Goal: Transaction & Acquisition: Purchase product/service

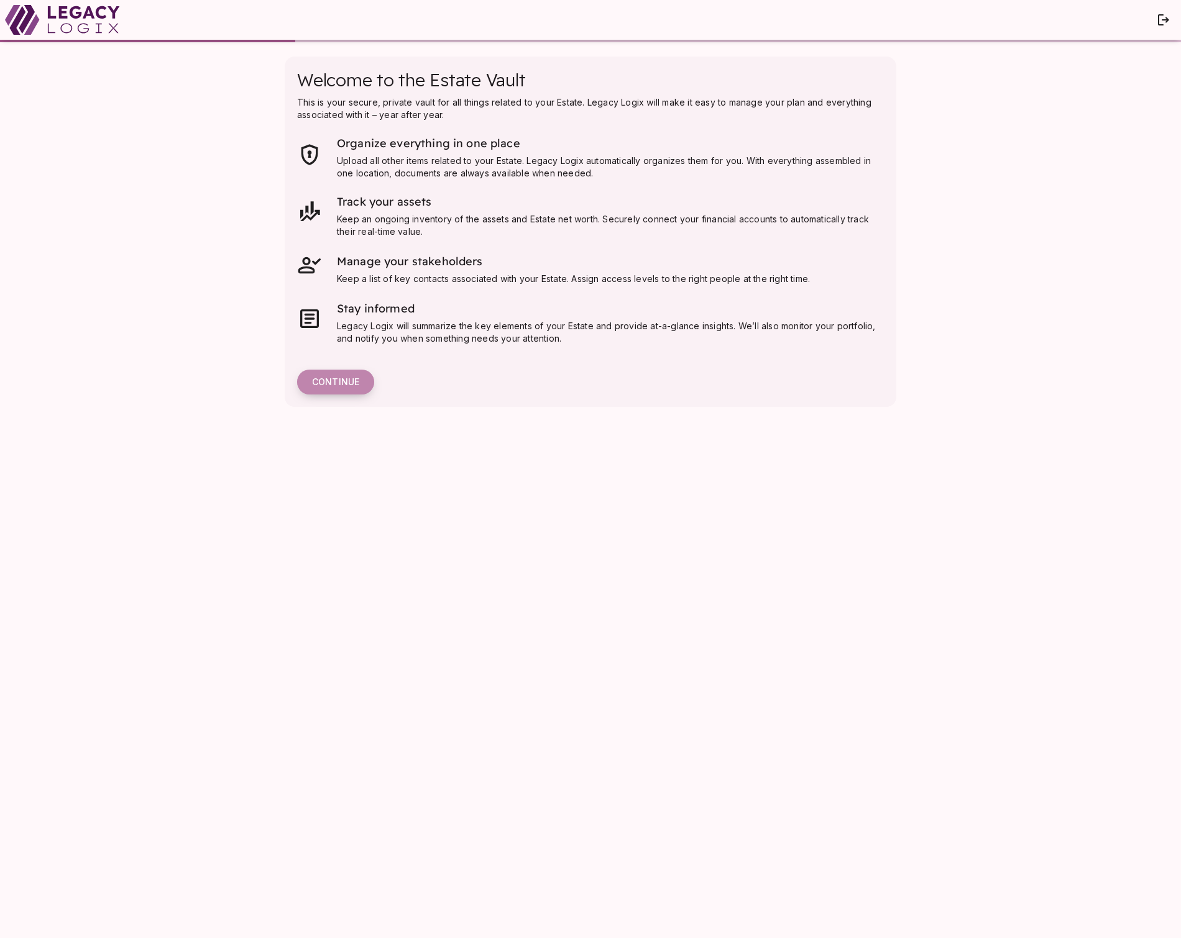
click at [337, 383] on span "Continue" at bounding box center [335, 382] width 47 height 11
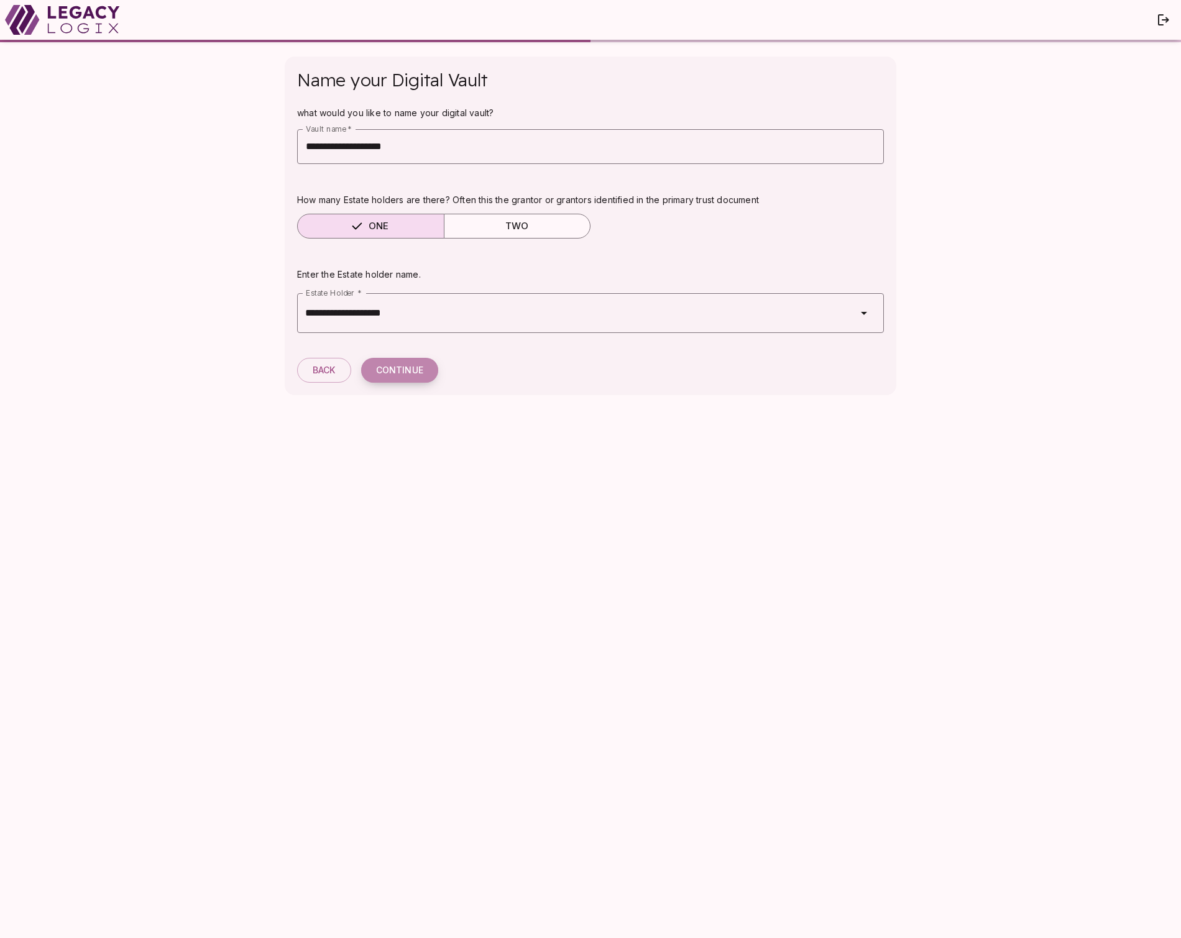
click at [408, 364] on button "Continue" at bounding box center [399, 370] width 77 height 25
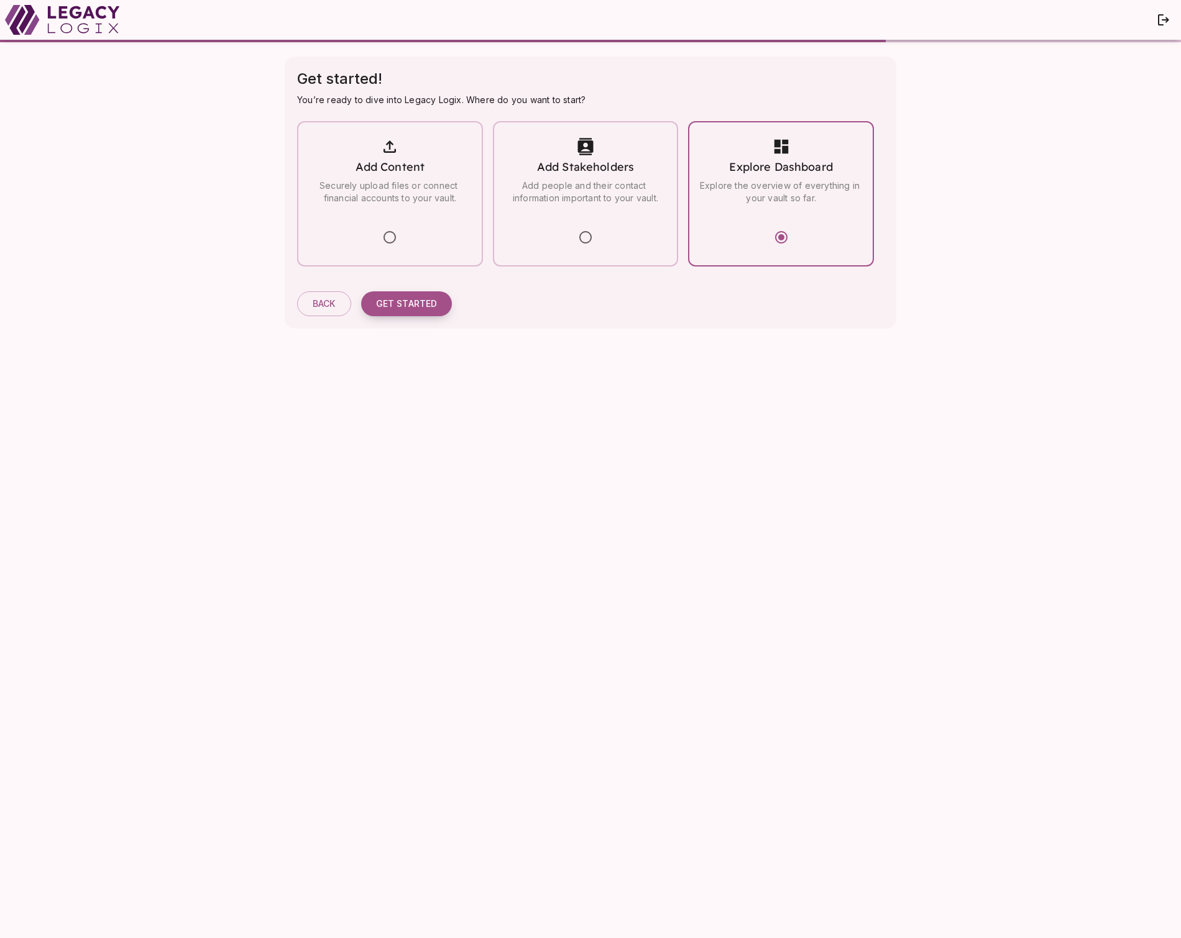
click at [411, 301] on span "Get started" at bounding box center [407, 303] width 62 height 11
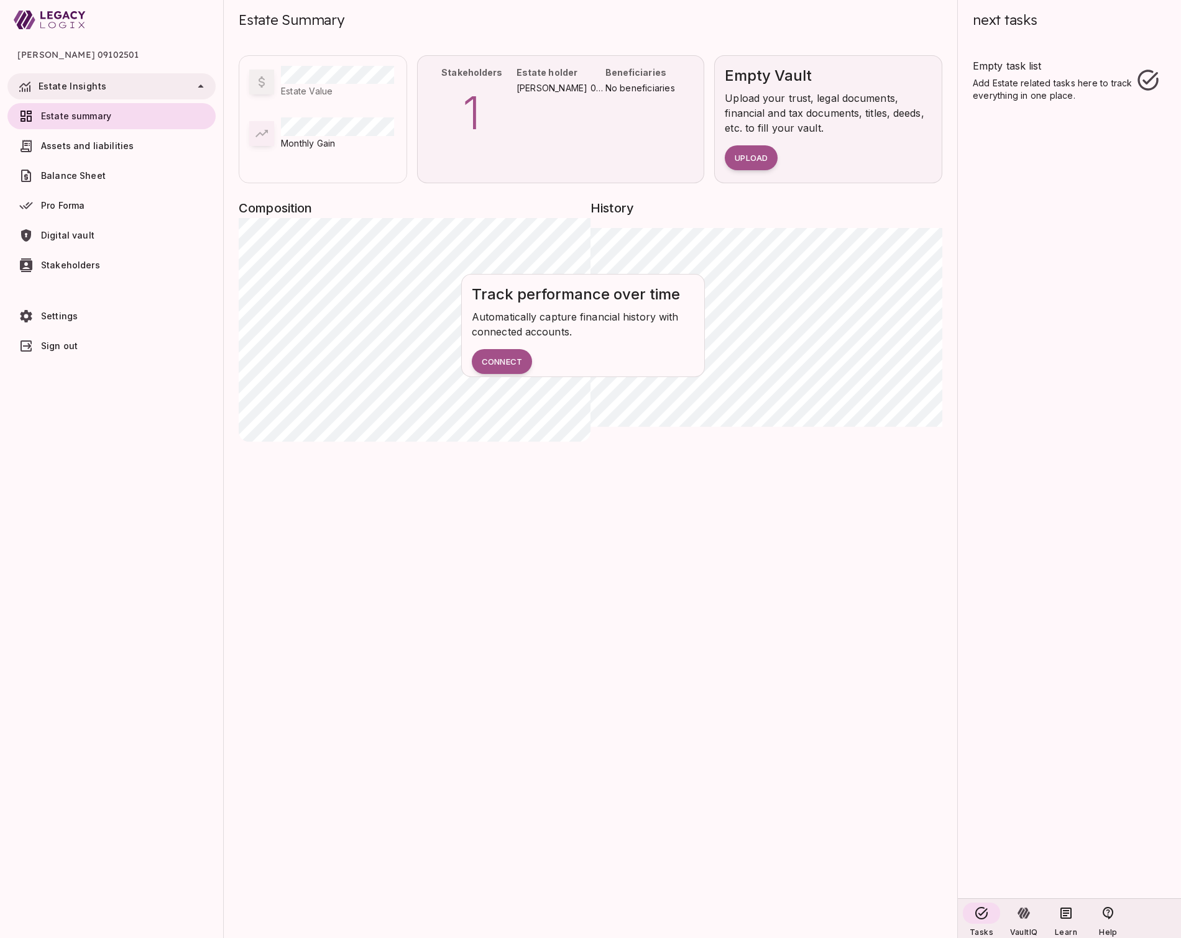
click at [62, 342] on span "Sign out" at bounding box center [59, 346] width 37 height 11
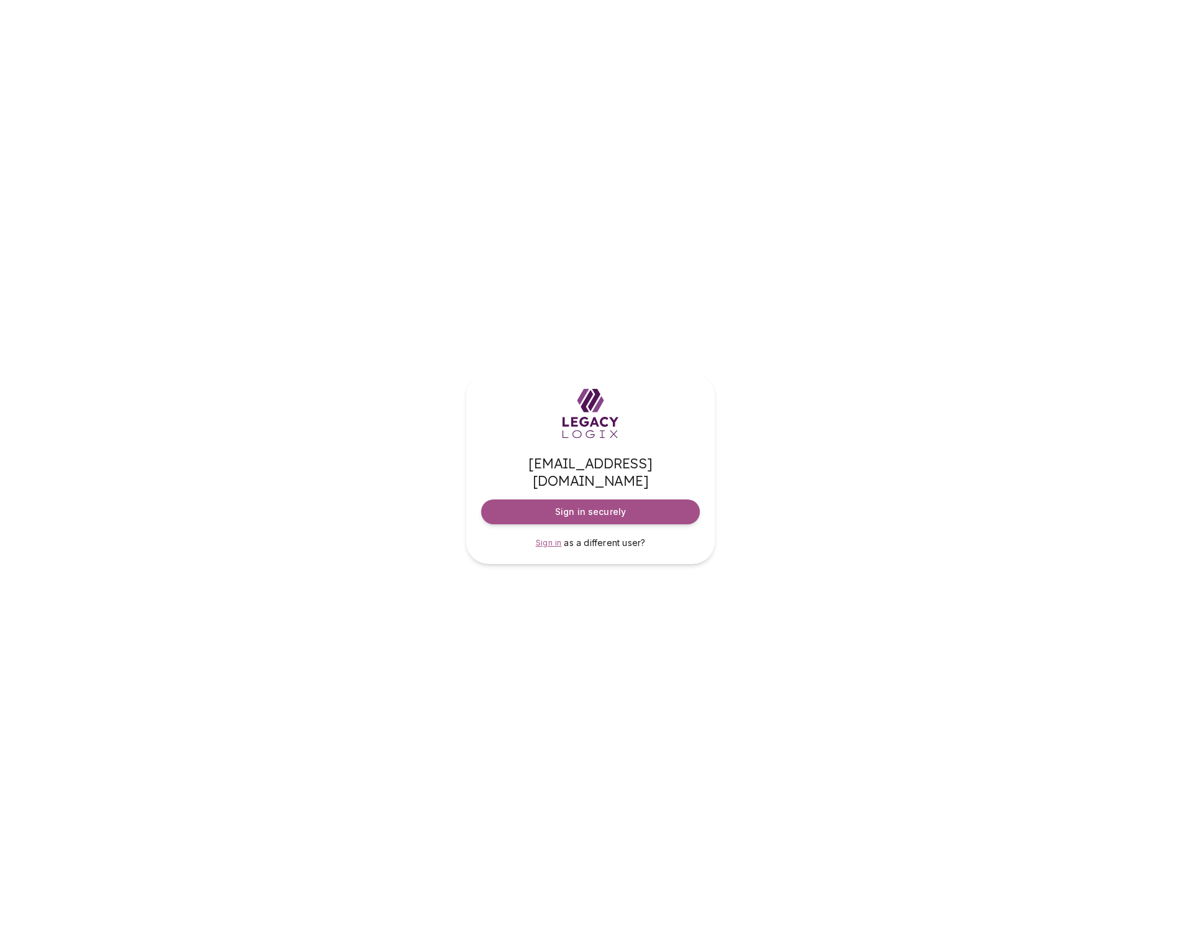
click at [547, 538] on span "Sign in" at bounding box center [549, 542] width 26 height 9
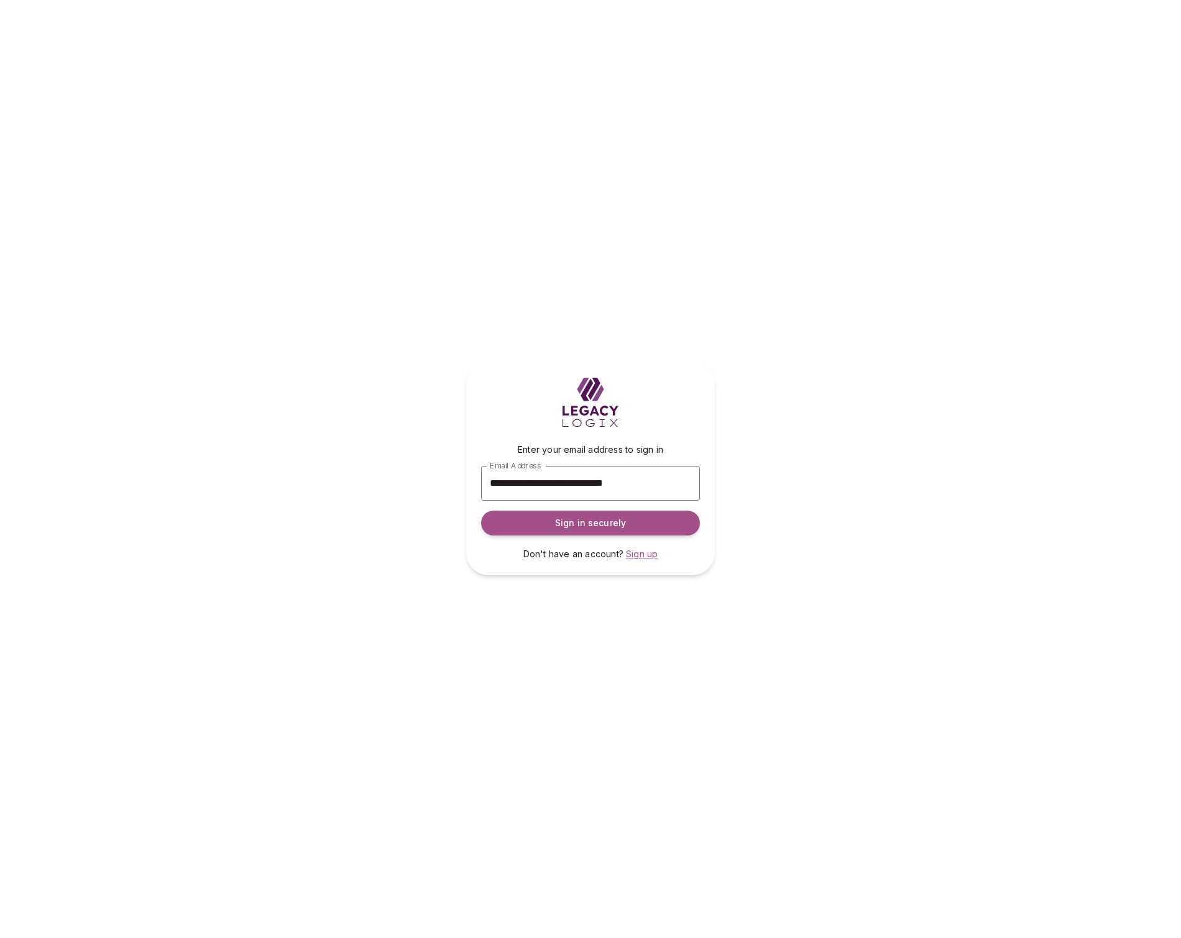
click at [640, 554] on span "Sign up" at bounding box center [642, 554] width 32 height 11
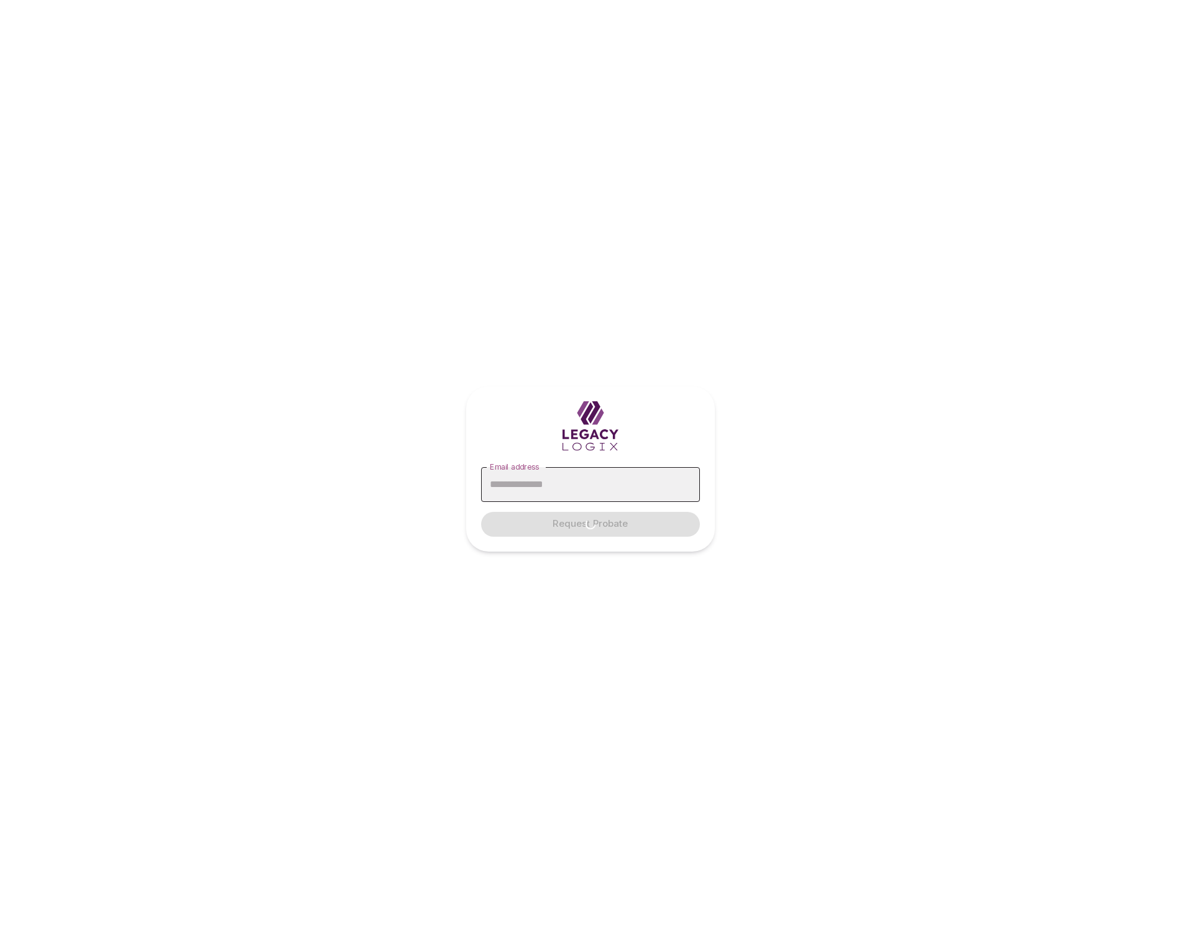
click at [556, 485] on input "Email address" at bounding box center [590, 484] width 219 height 35
type input "**********"
click at [600, 524] on span "Request Probate" at bounding box center [589, 524] width 75 height 12
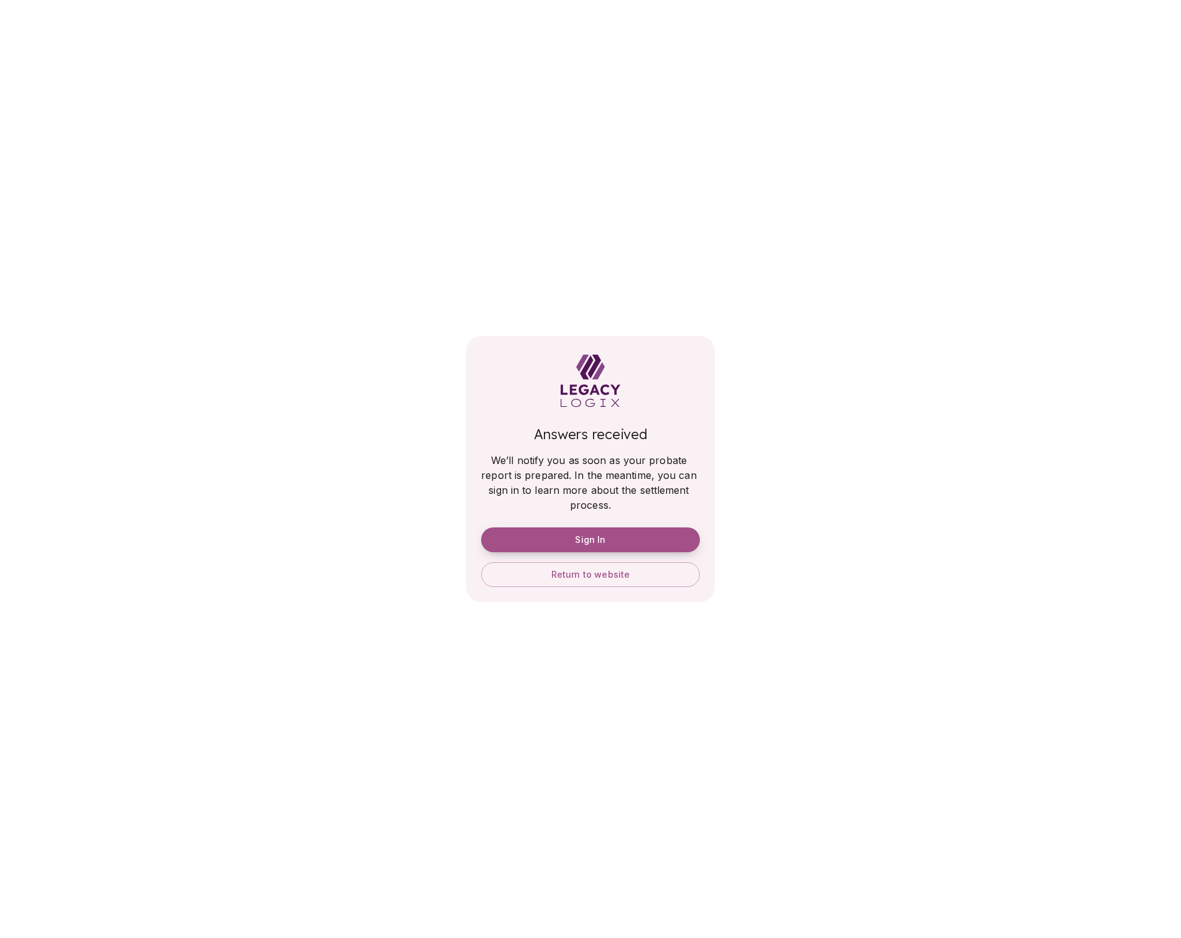
click at [603, 535] on span "Sign In" at bounding box center [590, 539] width 30 height 11
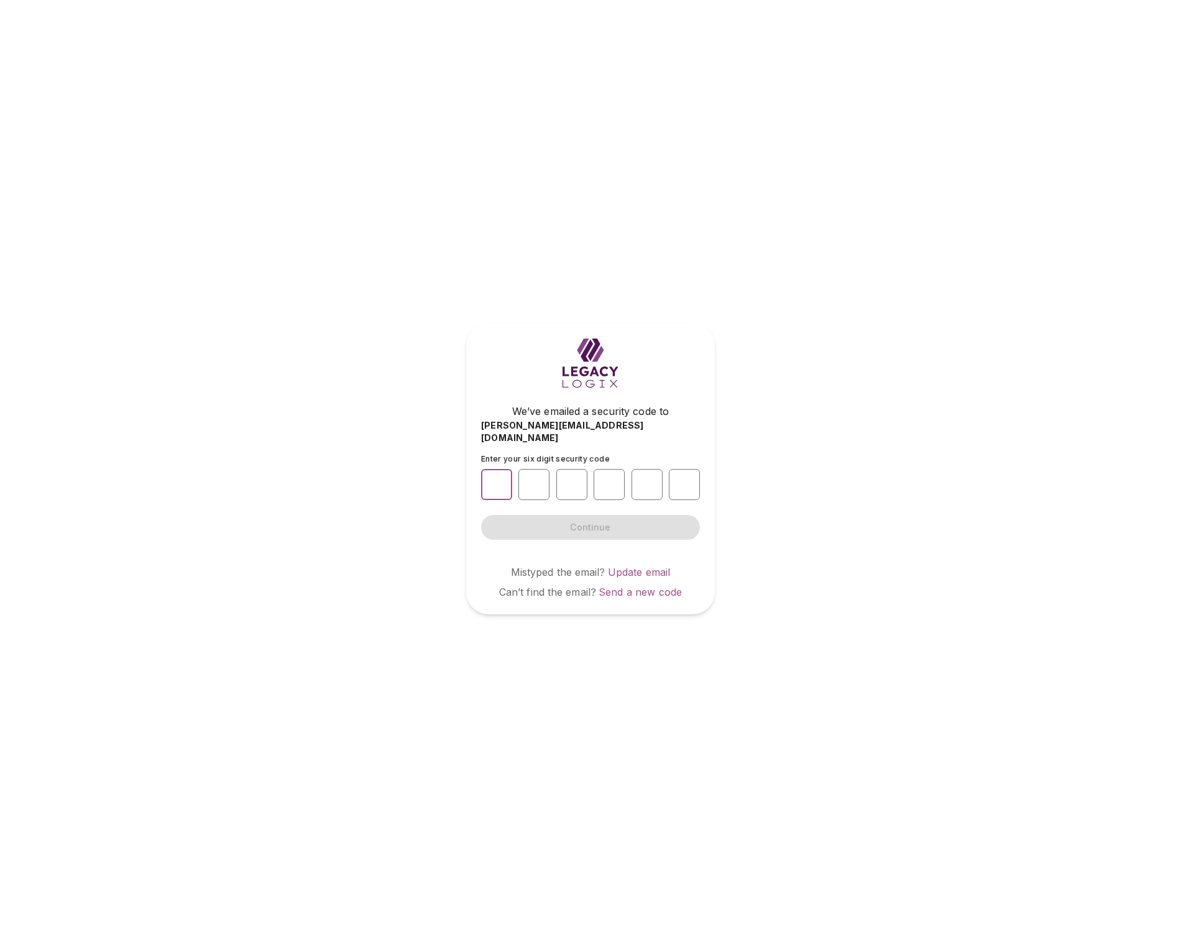
click at [498, 474] on input "number" at bounding box center [496, 484] width 31 height 31
type input "*"
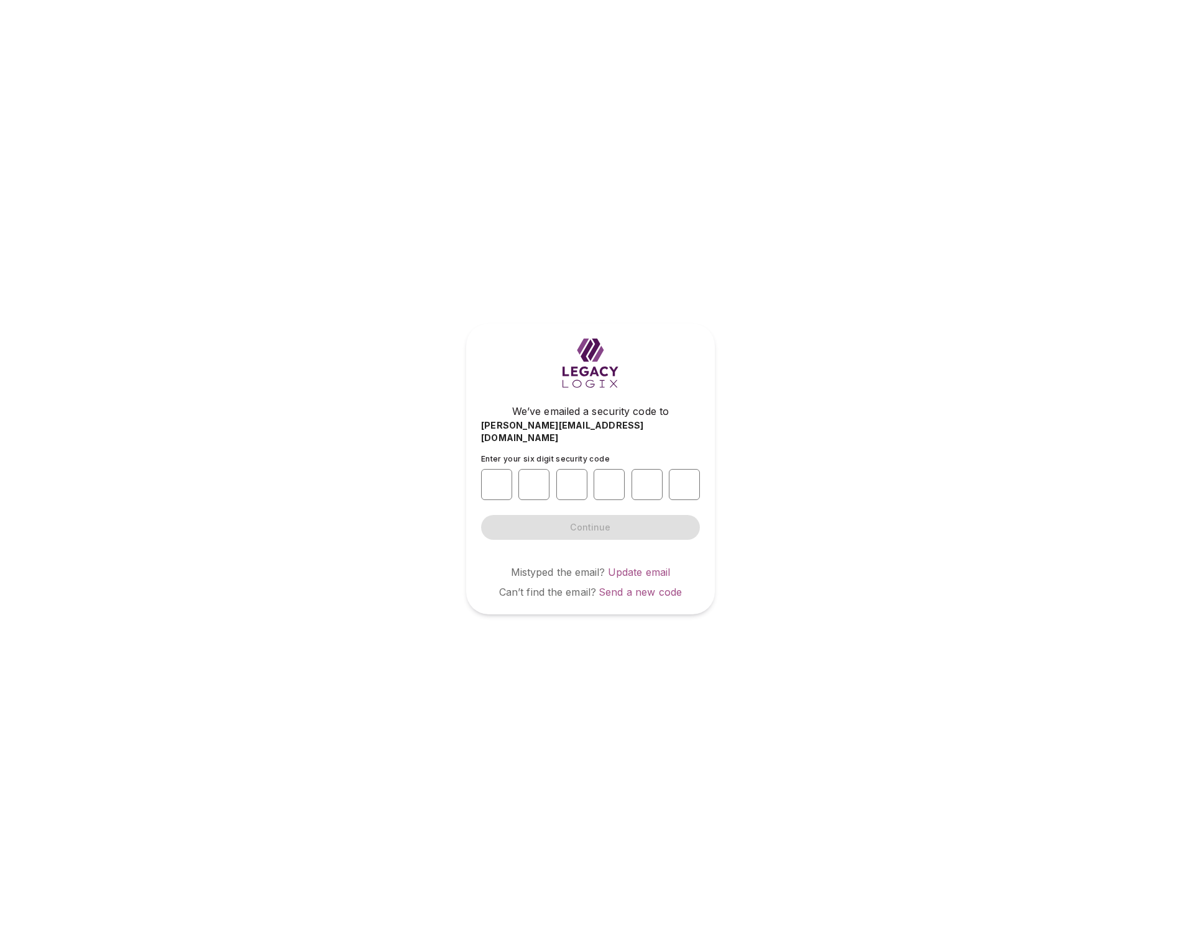
type input "*"
